Goal: Find specific page/section: Find specific page/section

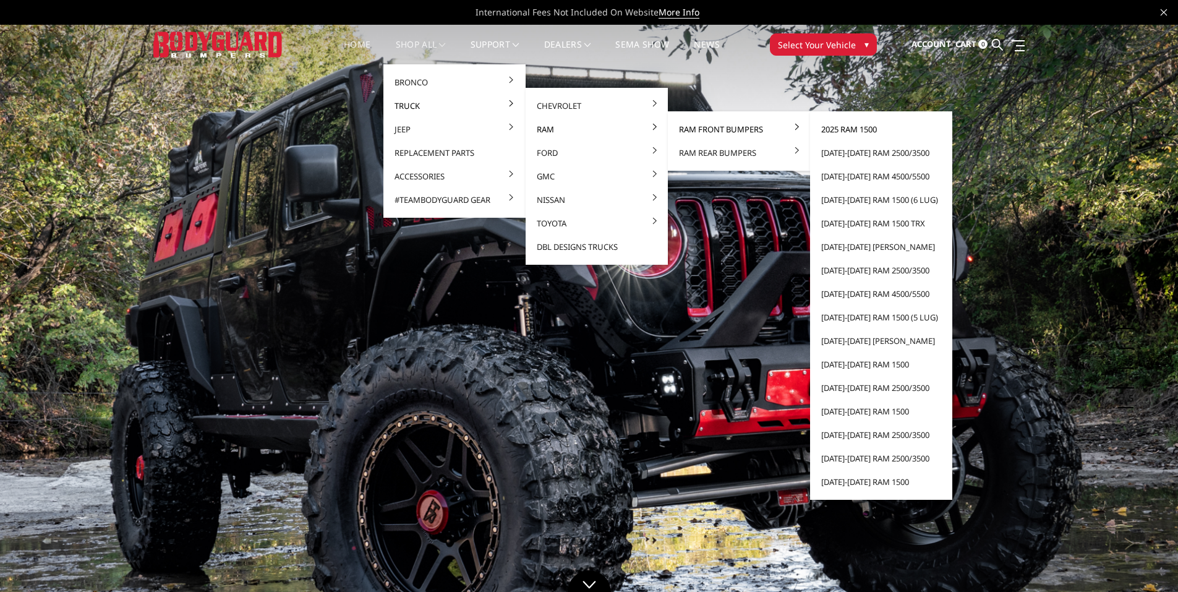
click at [846, 129] on link "2025 Ram 1500" at bounding box center [881, 128] width 132 height 23
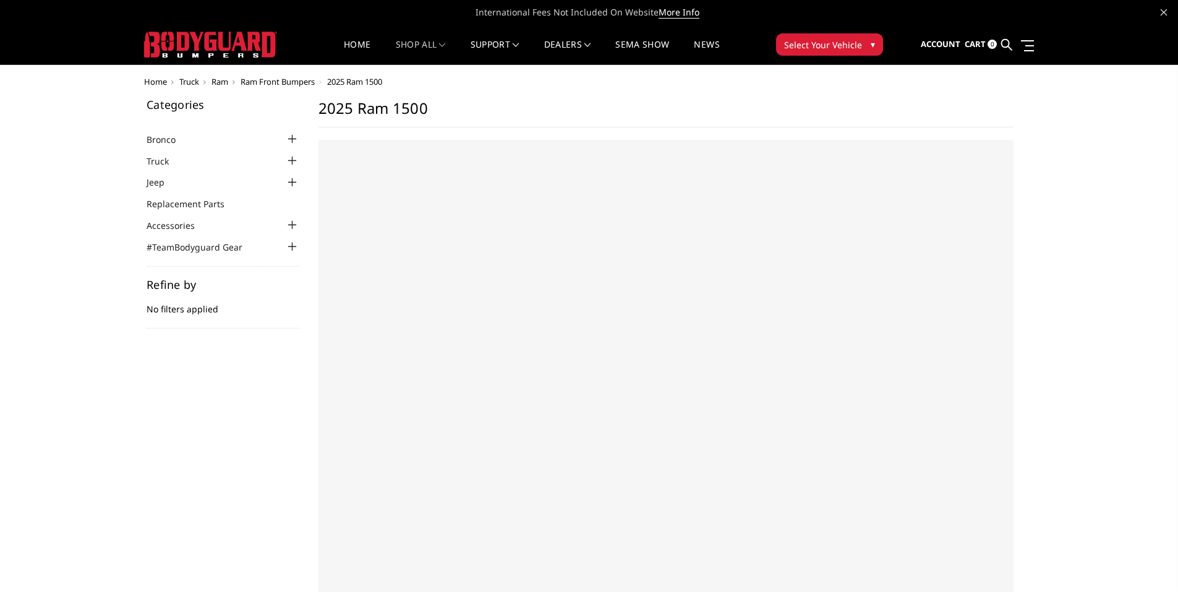
select select "US"
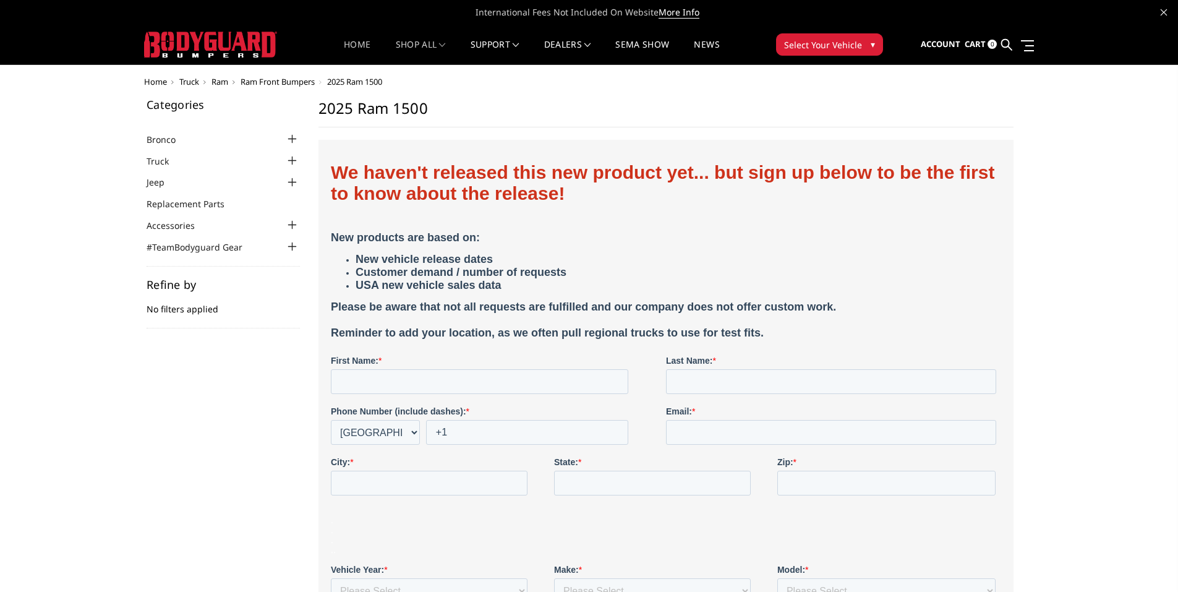
click at [351, 45] on link "Home" at bounding box center [357, 52] width 27 height 24
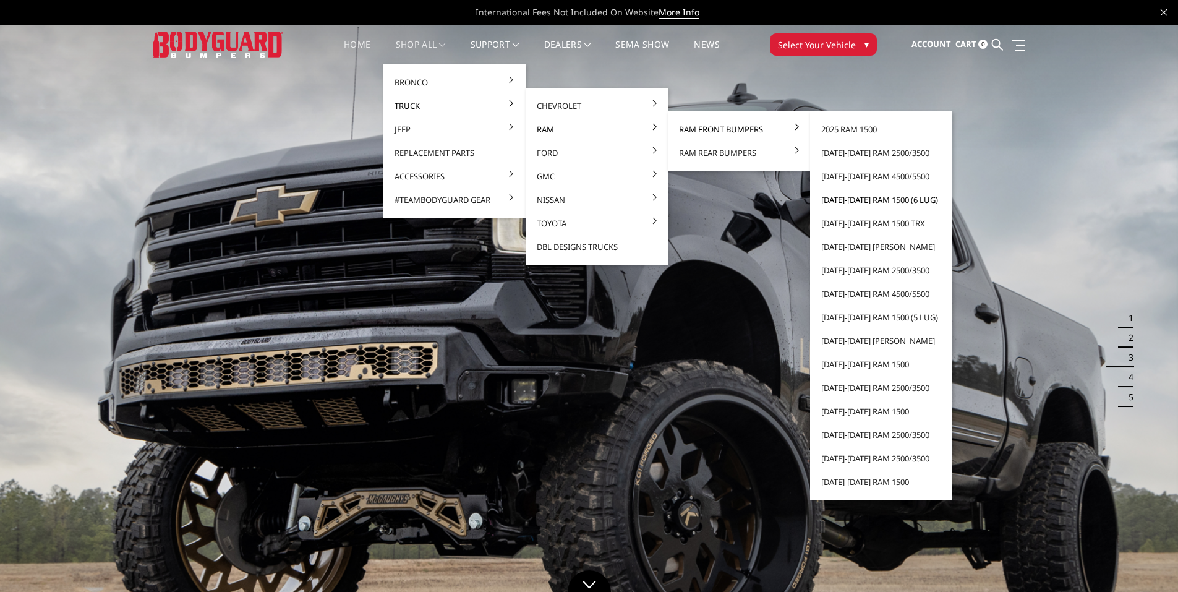
click at [856, 199] on link "[DATE]-[DATE] Ram 1500 (6 lug)" at bounding box center [881, 199] width 132 height 23
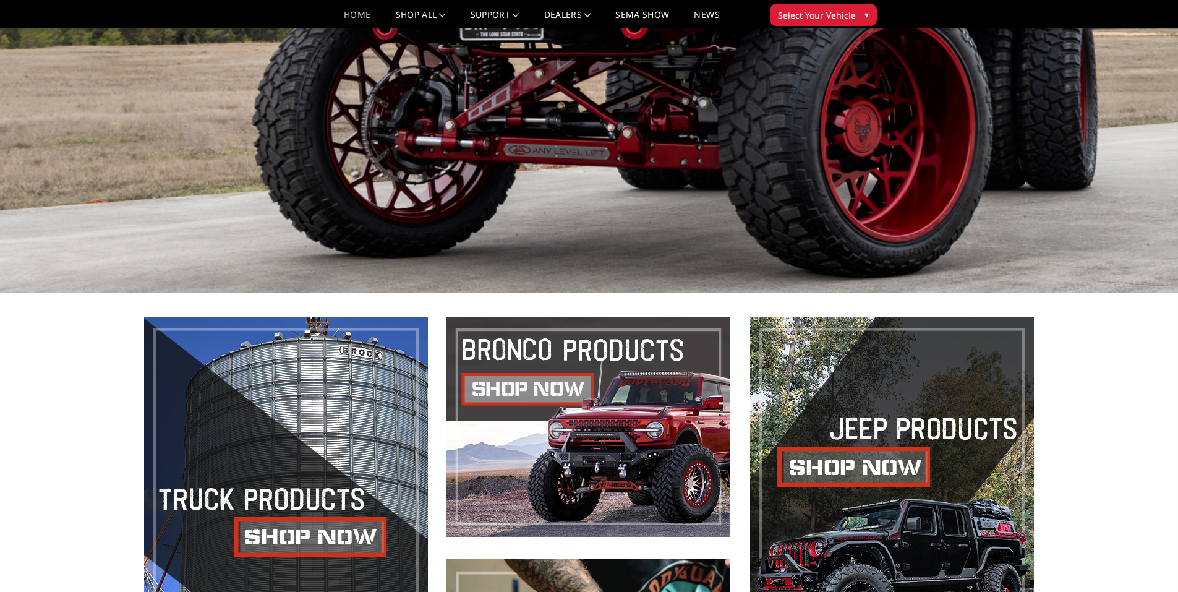
scroll to position [124, 0]
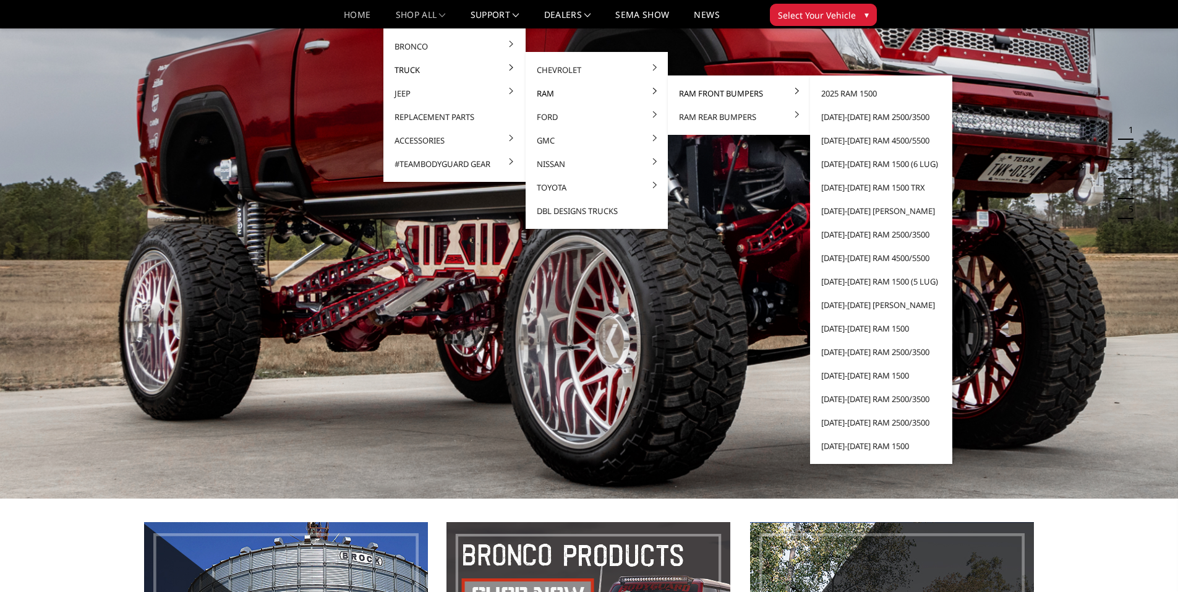
click at [744, 95] on link "Ram Front Bumpers" at bounding box center [739, 93] width 132 height 23
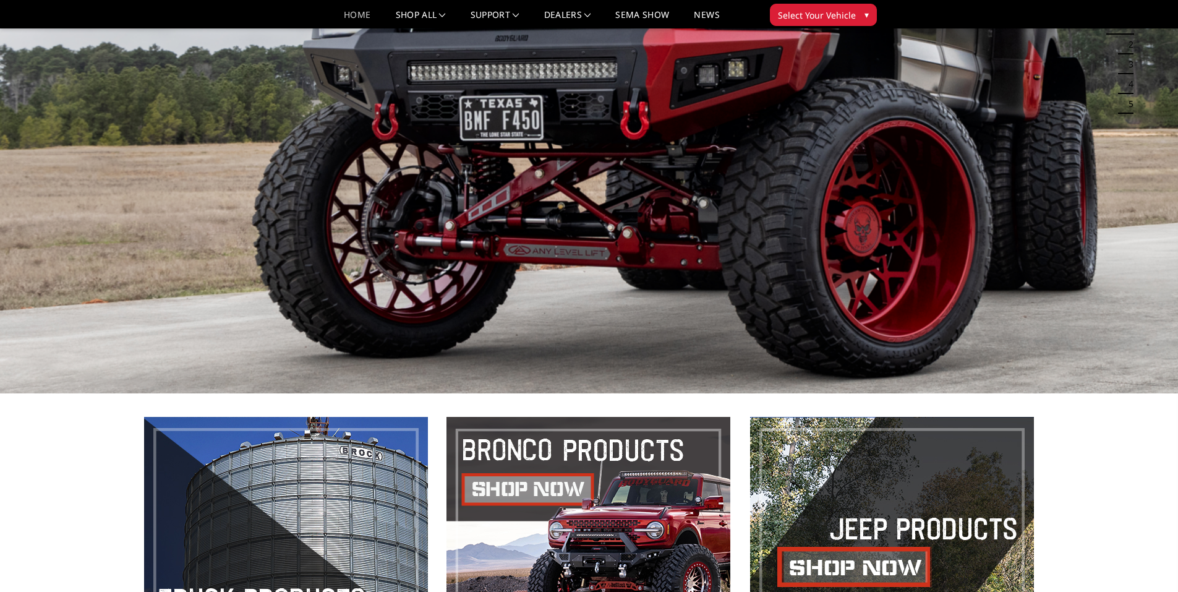
scroll to position [124, 0]
